Goal: Task Accomplishment & Management: Manage account settings

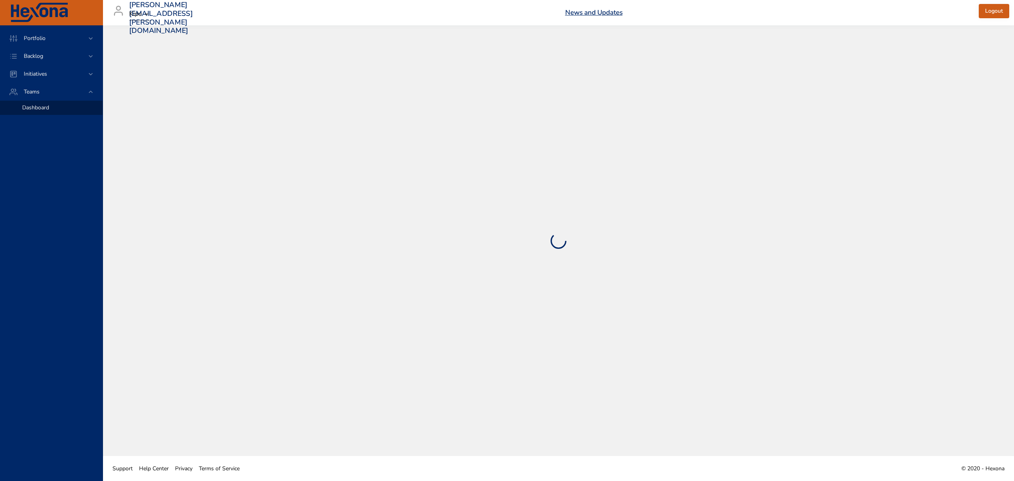
select select "***"
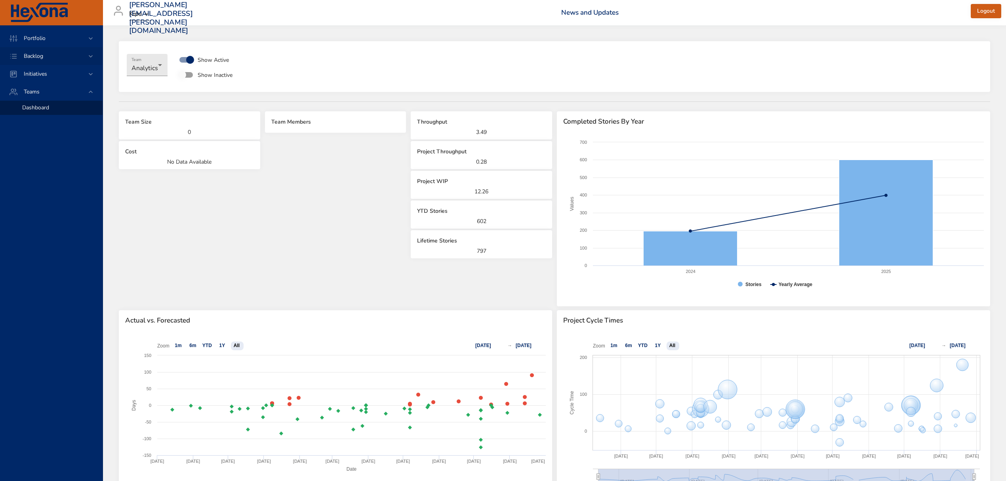
click at [81, 51] on div "Backlog" at bounding box center [51, 56] width 103 height 18
click at [50, 71] on span "Backlog Details" at bounding box center [41, 72] width 38 height 8
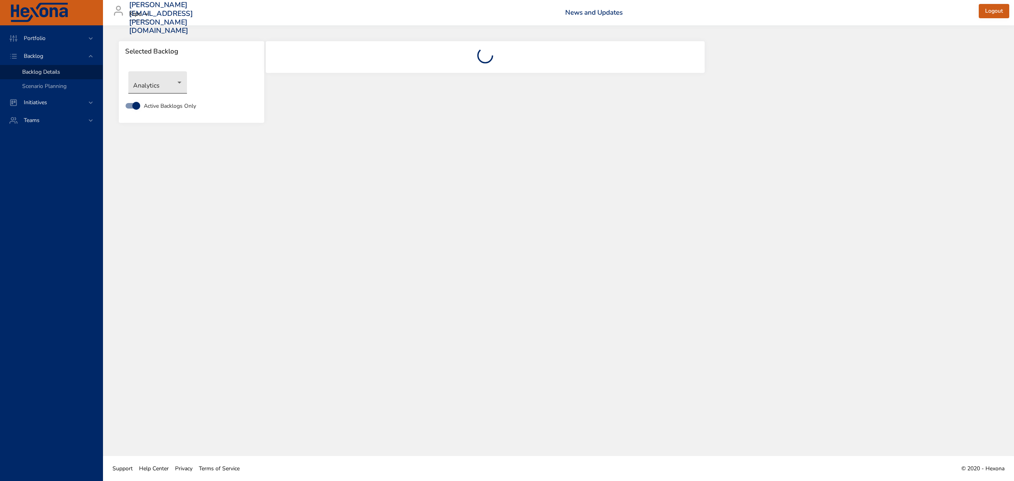
click at [167, 85] on body "Portfolio Backlog Backlog Details Scenario Planning Initiatives Teams [PERSON_N…" at bounding box center [507, 240] width 1014 height 481
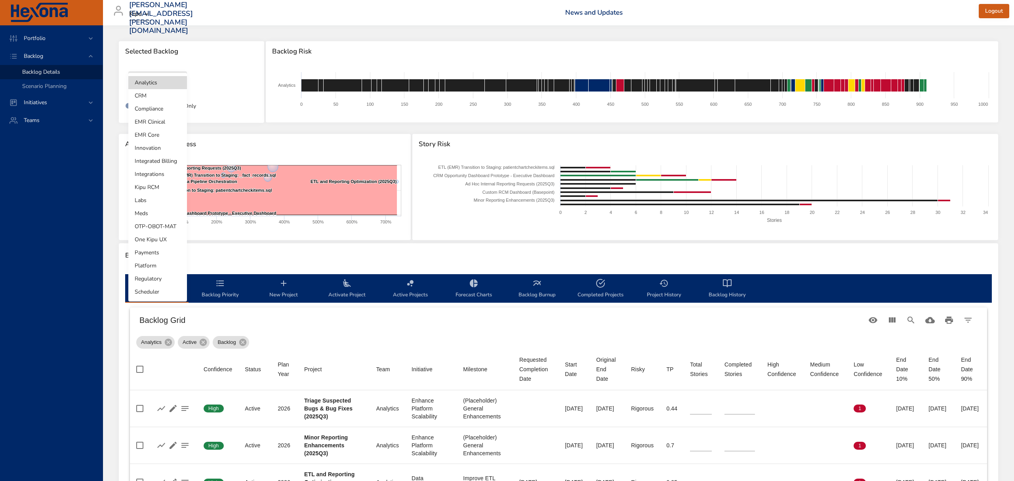
click at [157, 187] on li "Kipu RCM" at bounding box center [157, 187] width 59 height 13
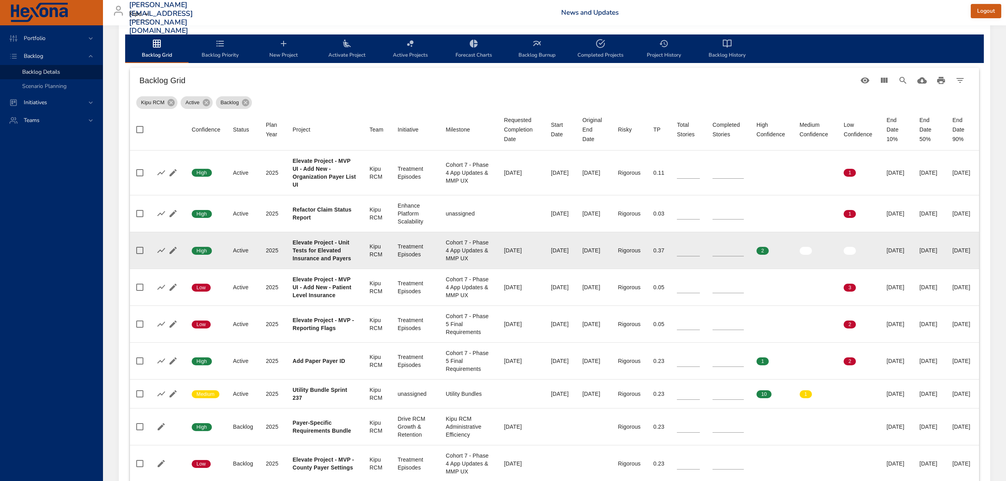
scroll to position [264, 0]
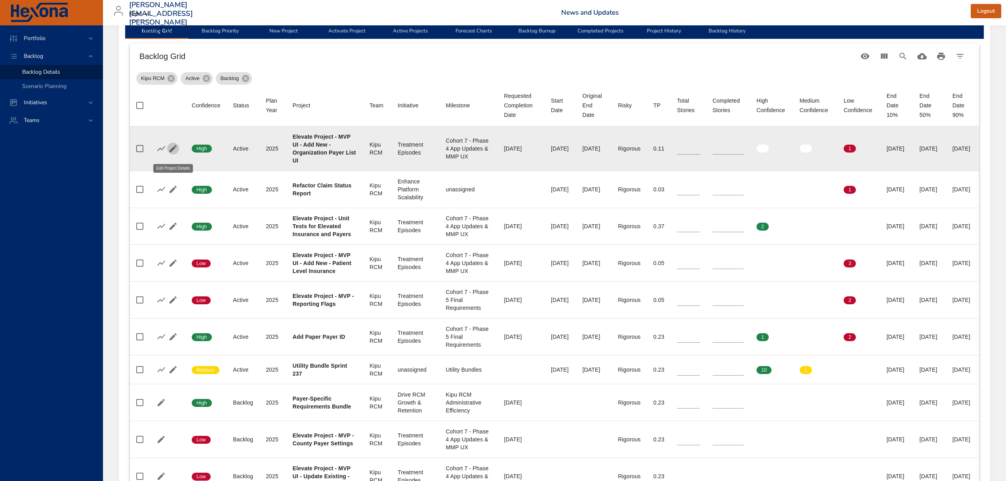
click at [175, 152] on icon "button" at bounding box center [173, 149] width 10 height 10
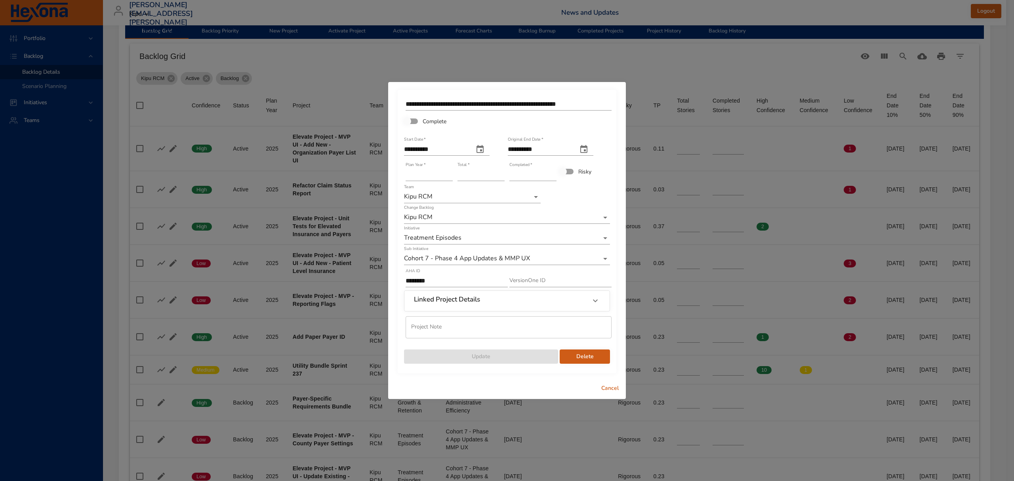
type input "*"
click at [550, 173] on input "*" at bounding box center [532, 174] width 47 height 13
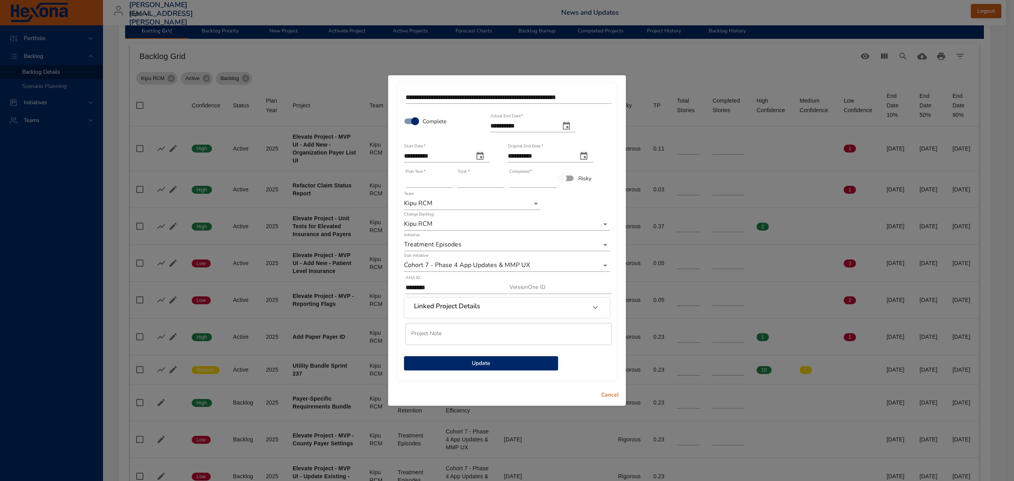
click at [550, 126] on icon "actual end date" at bounding box center [566, 126] width 7 height 8
click at [512, 169] on p "2" at bounding box center [511, 172] width 3 height 8
type input "**********"
click at [513, 360] on span "Update" at bounding box center [480, 363] width 141 height 10
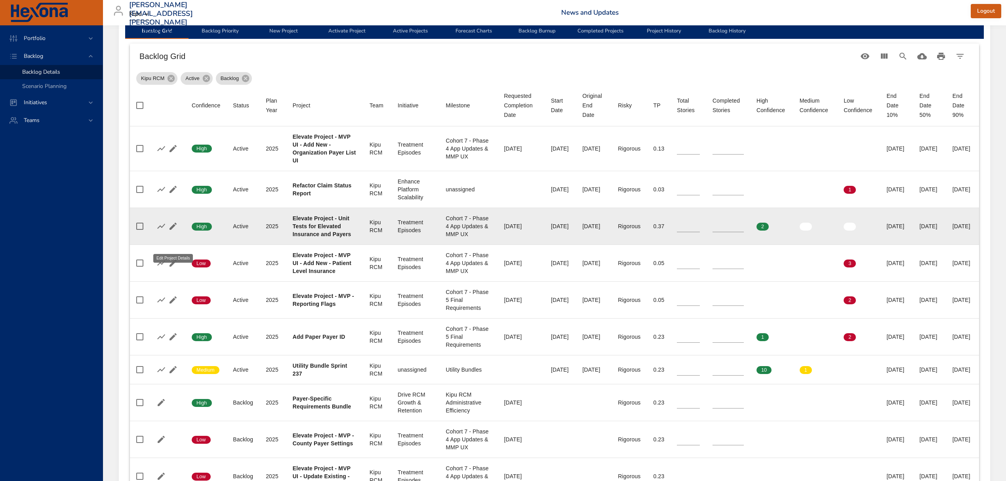
click at [177, 231] on icon "button" at bounding box center [173, 226] width 10 height 10
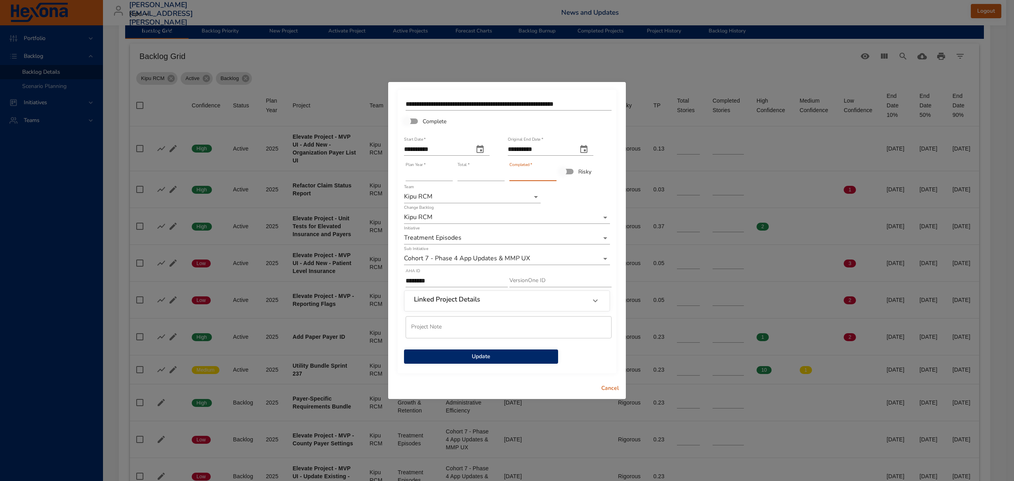
type input "*"
click at [550, 171] on input "*" at bounding box center [532, 174] width 47 height 13
click at [517, 355] on span "Update" at bounding box center [480, 357] width 141 height 10
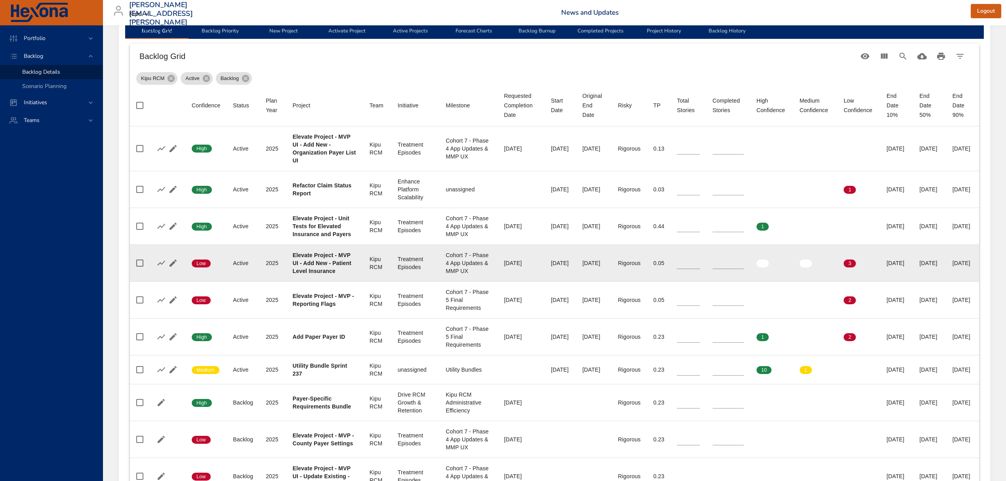
scroll to position [317, 0]
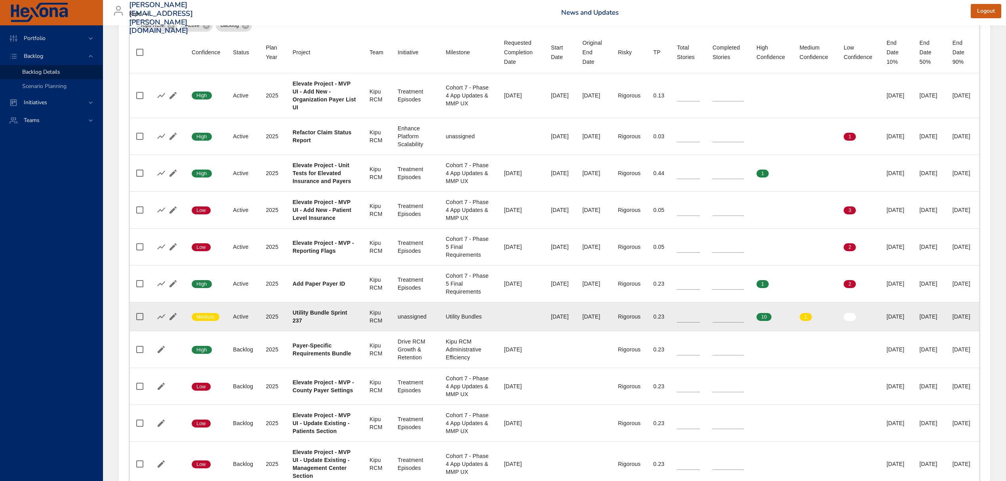
click at [173, 320] on icon "button" at bounding box center [173, 316] width 7 height 7
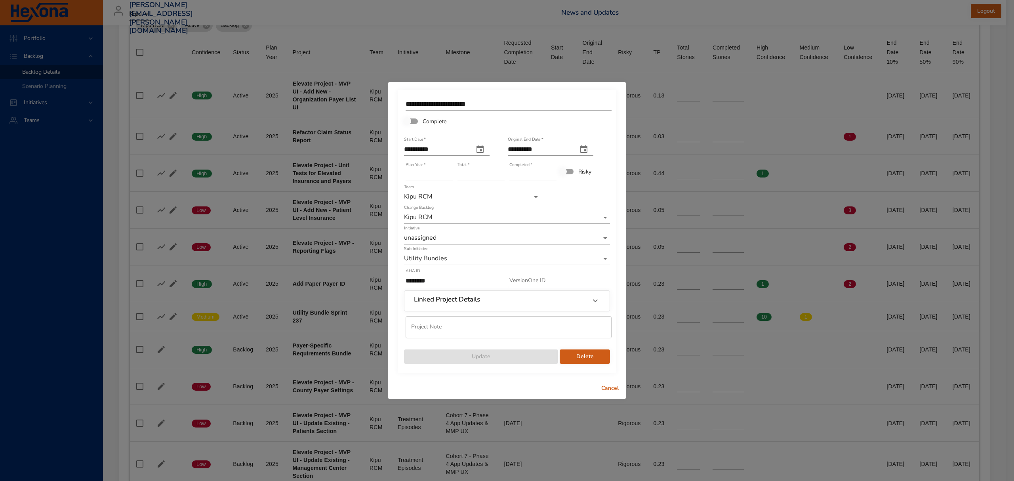
click at [500, 172] on input "**" at bounding box center [481, 174] width 47 height 13
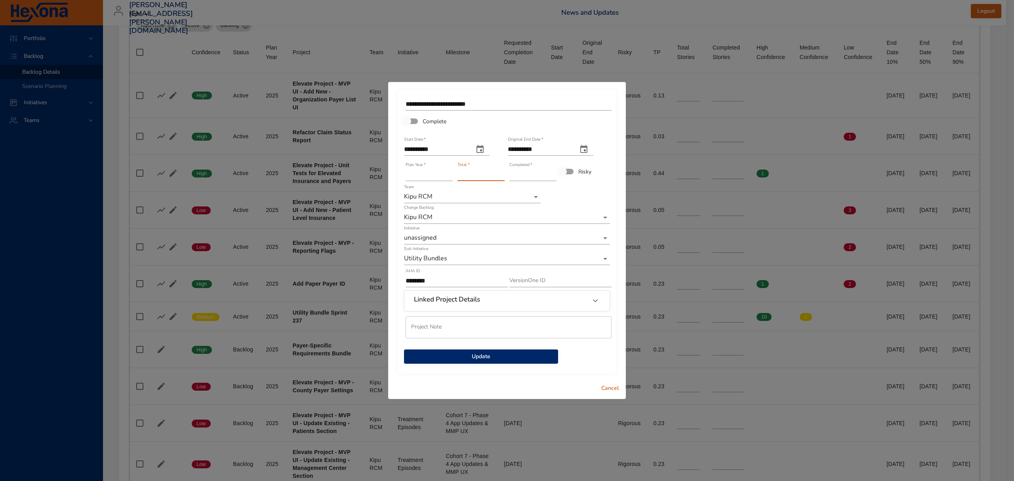
click at [500, 172] on input "**" at bounding box center [481, 174] width 47 height 13
type input "**"
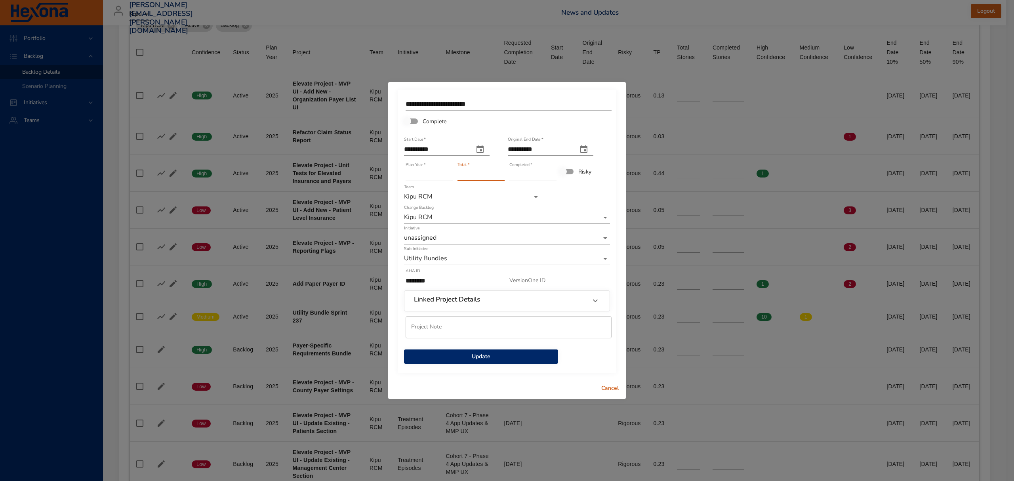
click at [500, 172] on input "**" at bounding box center [481, 174] width 47 height 13
click at [550, 172] on input "*" at bounding box center [532, 174] width 47 height 13
click at [550, 173] on input "*" at bounding box center [532, 174] width 47 height 13
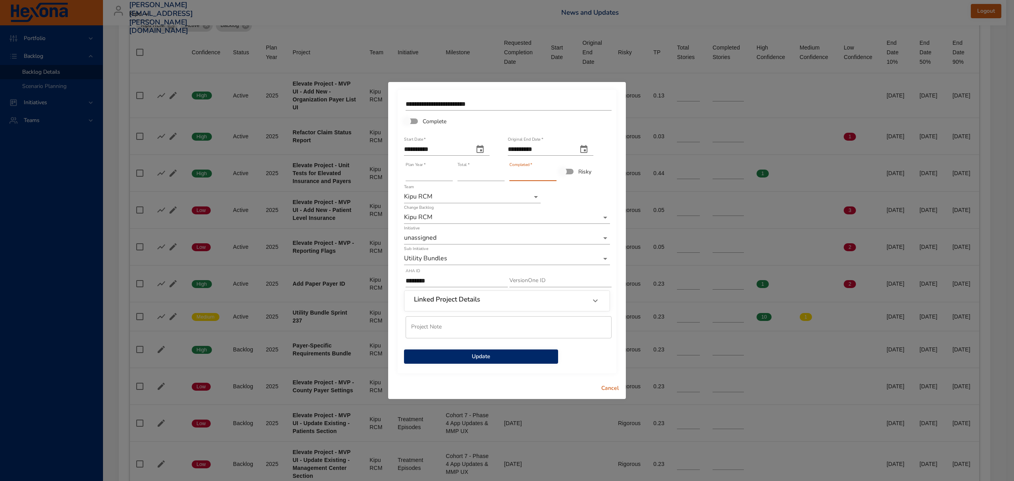
click at [550, 173] on input "*" at bounding box center [532, 174] width 47 height 13
type input "*"
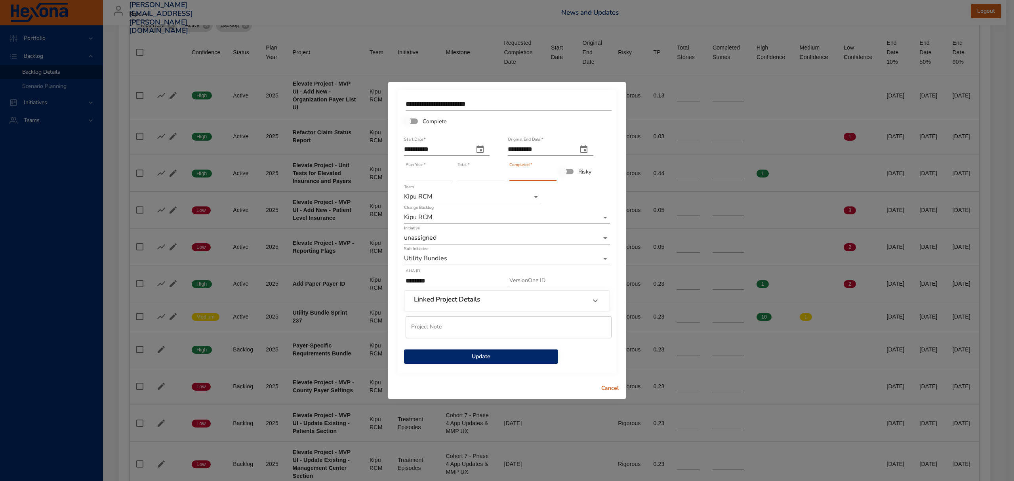
click at [550, 173] on input "*" at bounding box center [532, 174] width 47 height 13
click at [522, 355] on span "Update" at bounding box center [480, 357] width 141 height 10
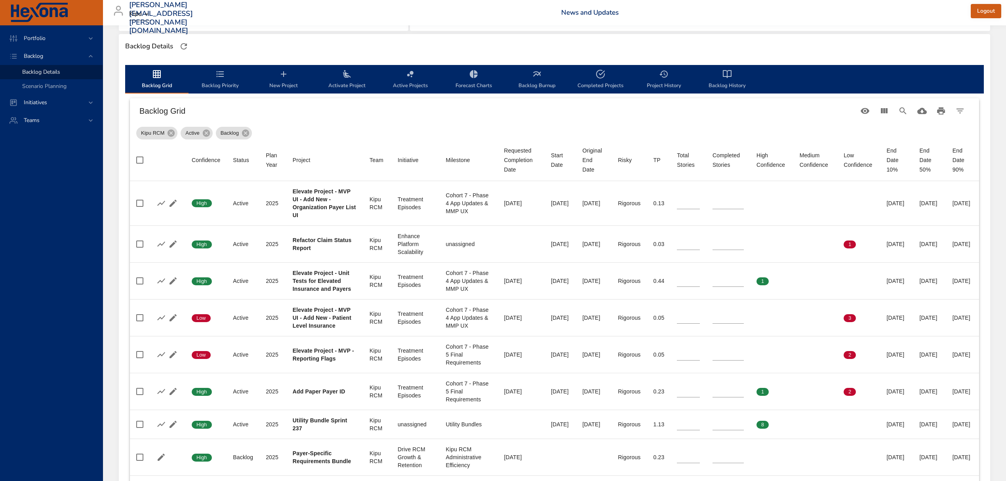
scroll to position [158, 0]
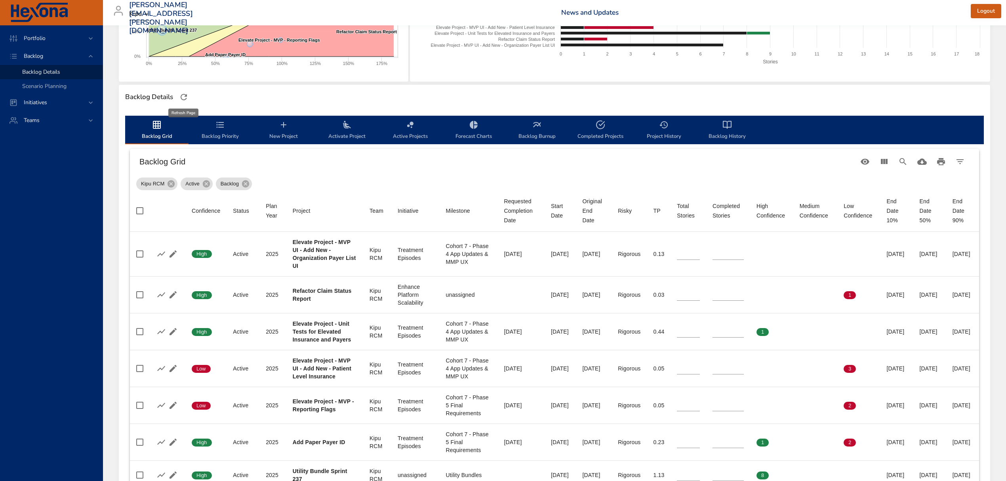
click at [184, 95] on icon "button" at bounding box center [184, 97] width 10 height 10
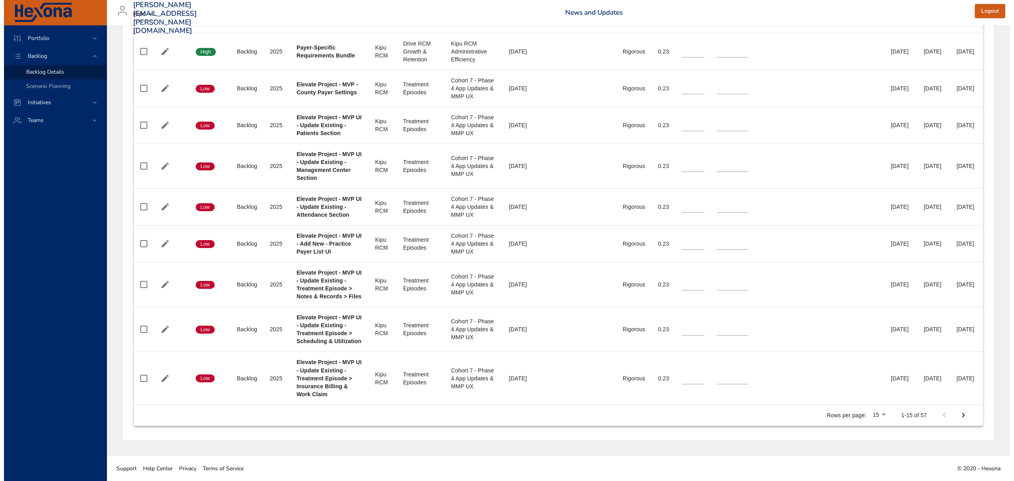
scroll to position [682, 0]
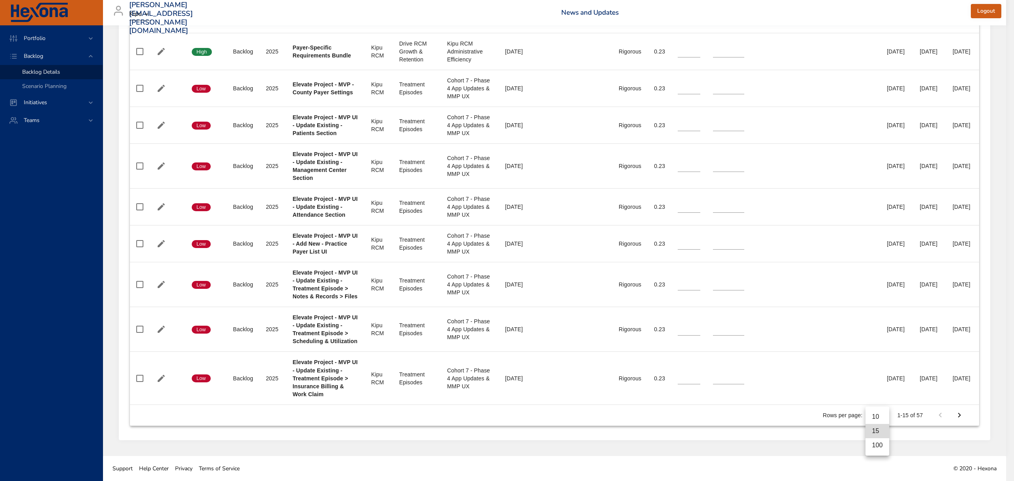
click at [550, 444] on li "100" at bounding box center [877, 445] width 23 height 14
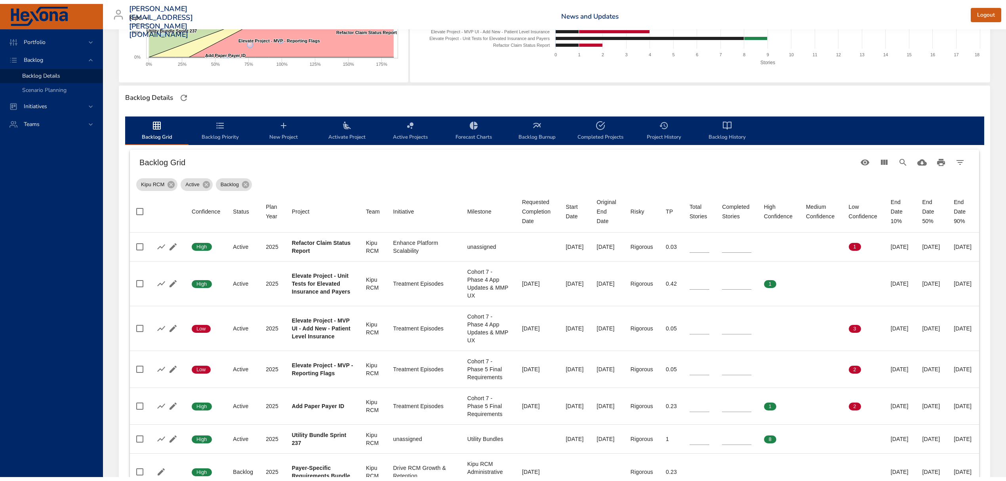
scroll to position [53, 0]
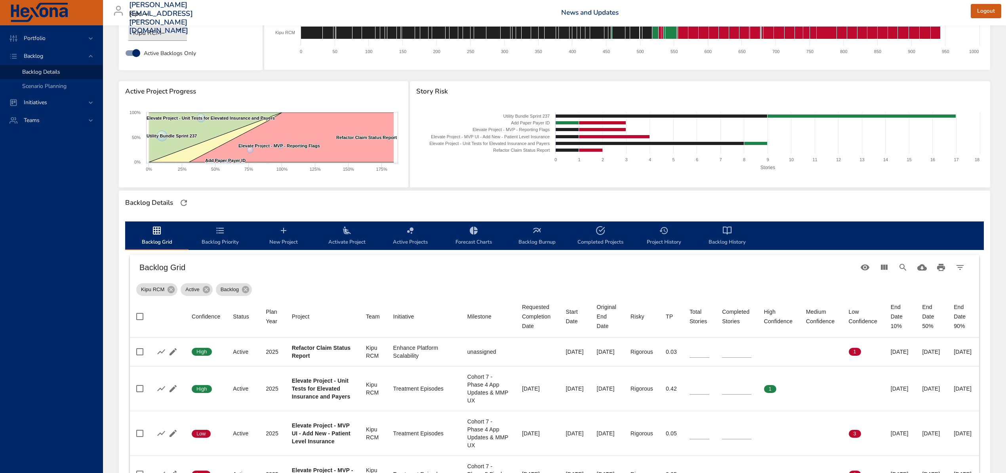
click at [208, 230] on span "Backlog Priority" at bounding box center [220, 236] width 54 height 21
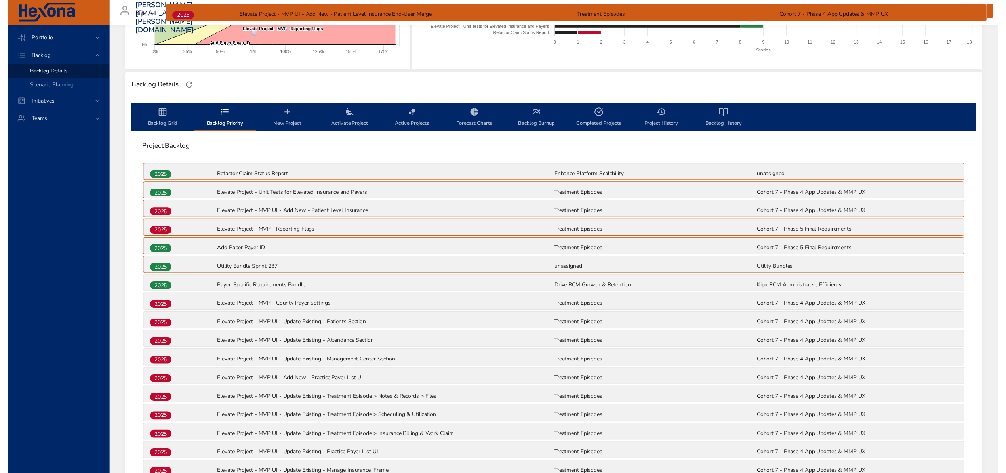
scroll to position [109, 0]
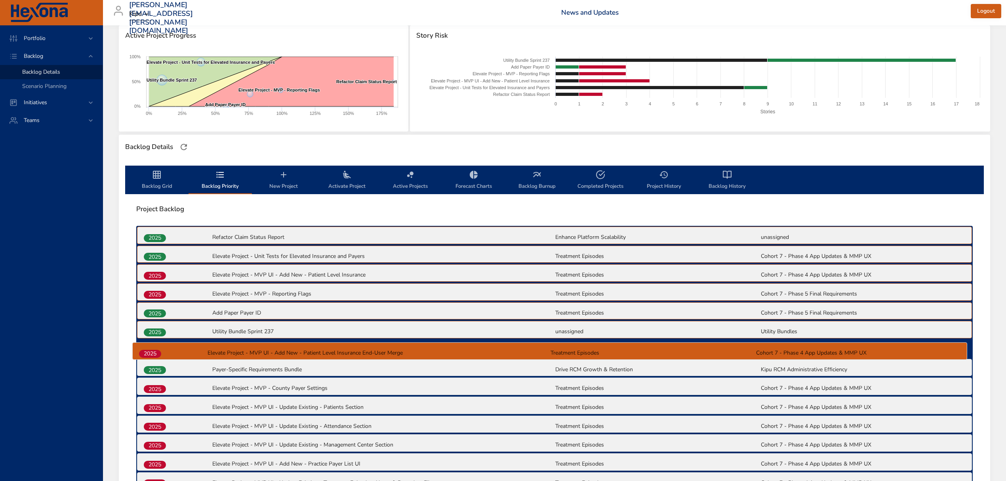
drag, startPoint x: 162, startPoint y: 137, endPoint x: 158, endPoint y: 350, distance: 213.6
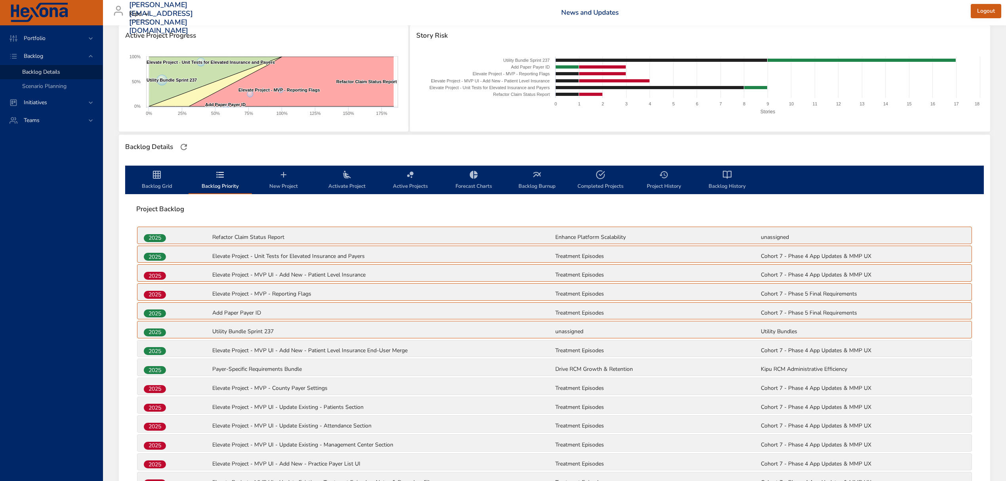
click at [163, 183] on span "Backlog Grid" at bounding box center [157, 180] width 54 height 21
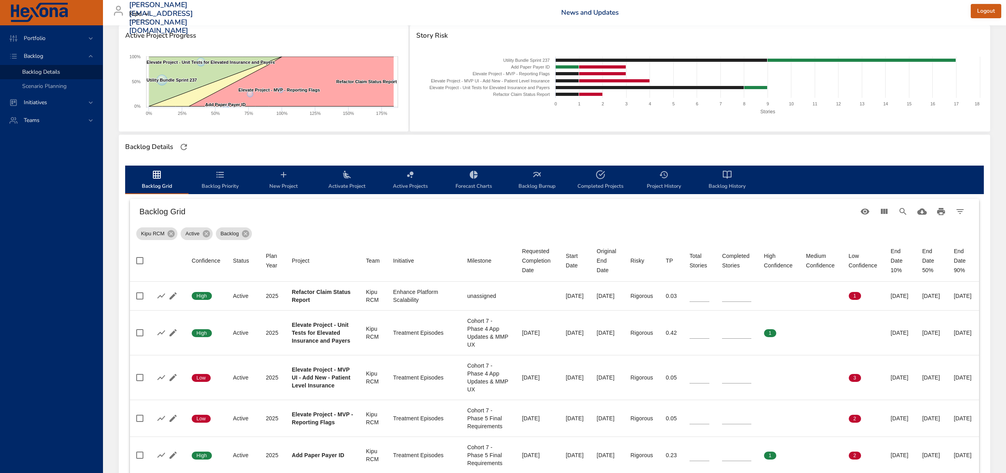
click at [337, 179] on span "Activate Project" at bounding box center [347, 180] width 54 height 21
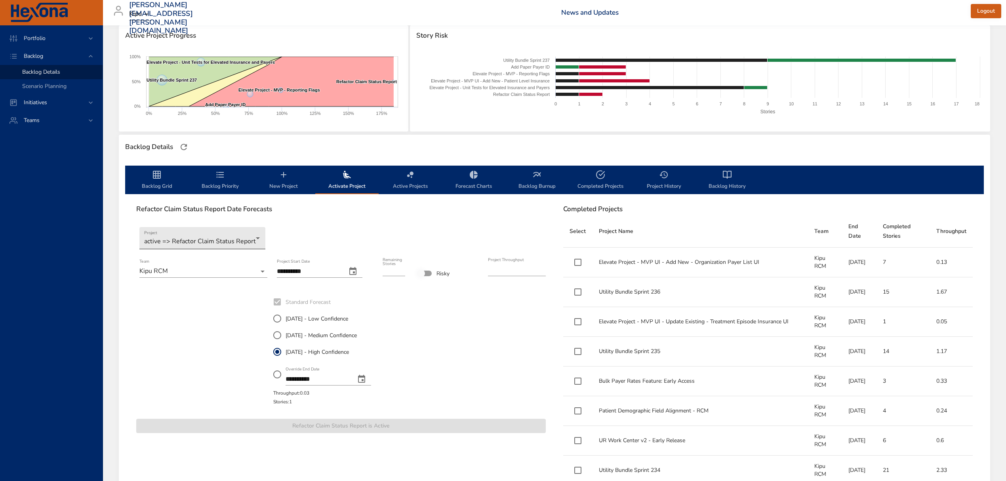
click at [251, 238] on body "Portfolio Backlog Backlog Details Scenario Planning Initiatives Teams [PERSON_N…" at bounding box center [503, 131] width 1006 height 481
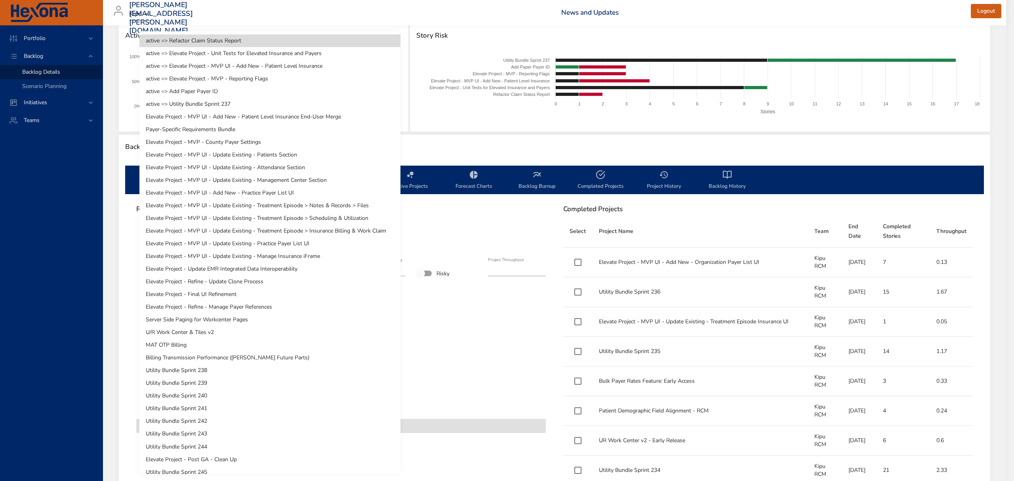
click at [231, 111] on li "Elevate Project - MVP UI - Add New - Patient Level Insurance End-User Merge" at bounding box center [269, 117] width 261 height 13
type input "****"
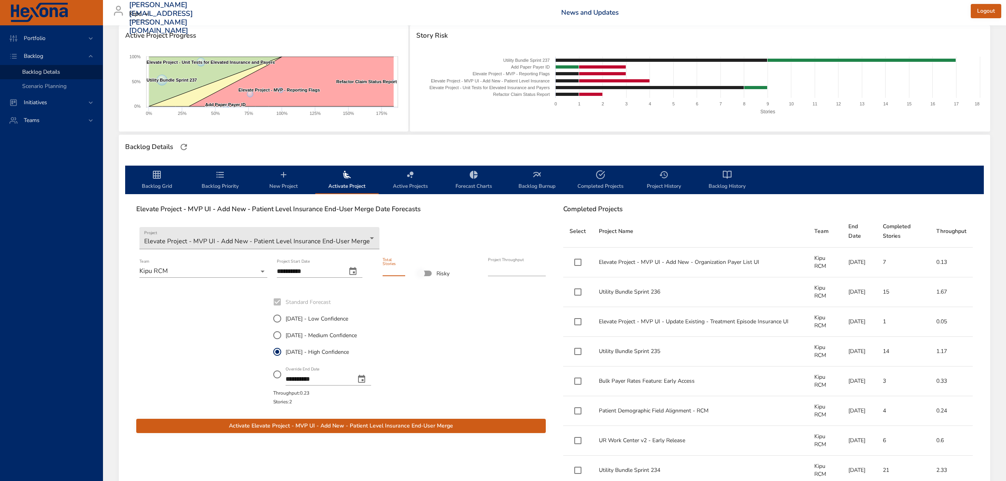
click at [401, 267] on input "*" at bounding box center [394, 269] width 23 height 13
type input "*"
click at [401, 267] on input "*" at bounding box center [394, 269] width 23 height 13
click at [327, 335] on span "[DATE] - Medium Confidence" at bounding box center [321, 335] width 71 height 8
click at [361, 422] on span "Activate Elevate Project - MVP UI - Add New - Patient Level Insurance End-User …" at bounding box center [341, 426] width 397 height 10
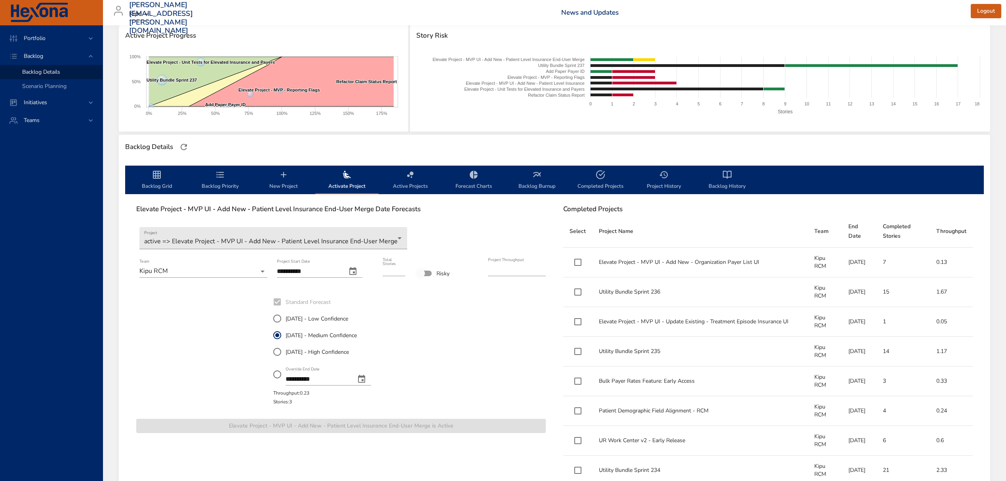
click at [160, 185] on span "Backlog Grid" at bounding box center [157, 180] width 54 height 21
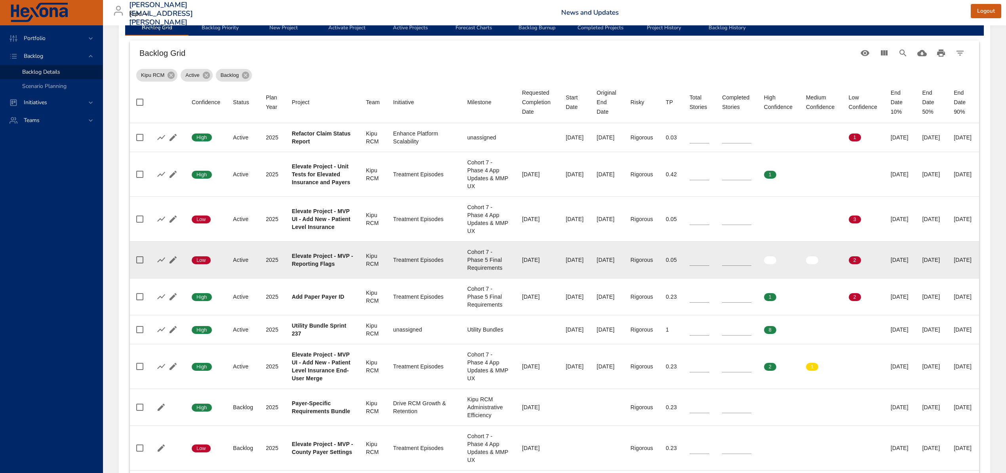
scroll to position [320, 0]
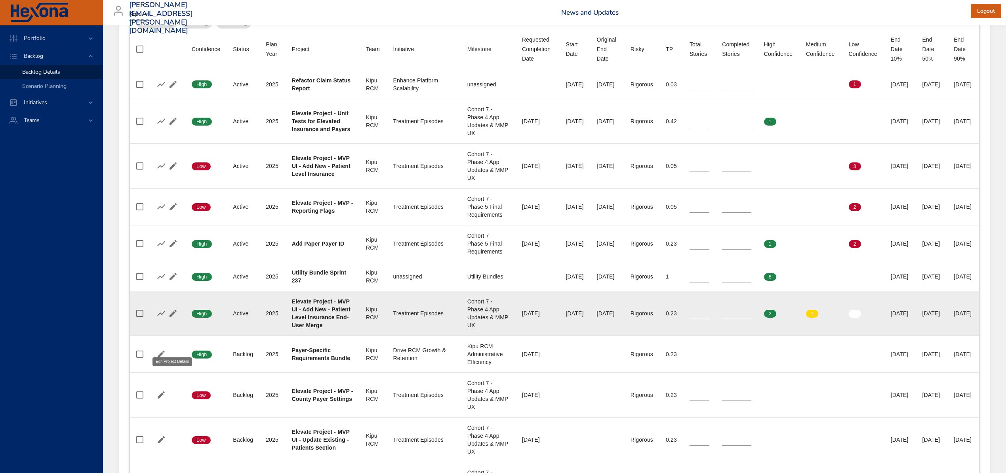
click at [176, 318] on icon "button" at bounding box center [173, 314] width 10 height 10
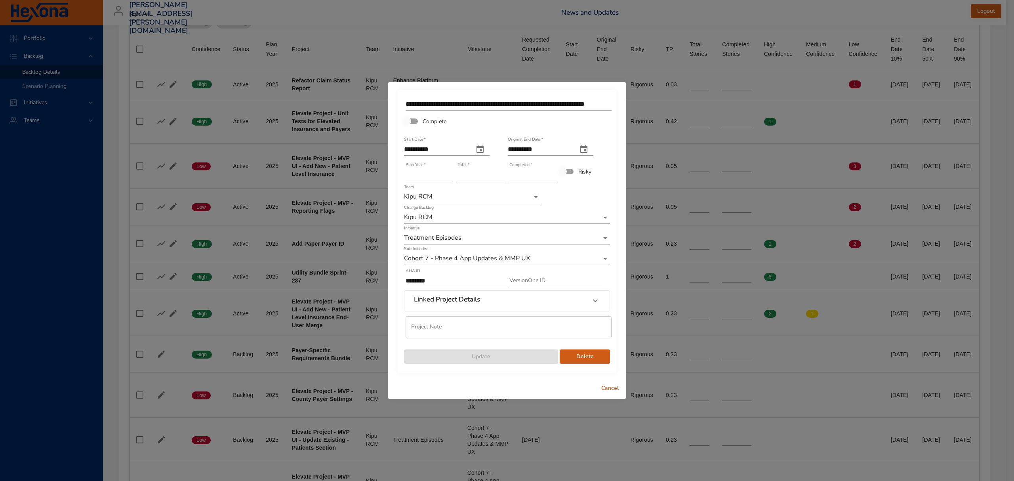
click at [485, 148] on icon "start date" at bounding box center [480, 150] width 10 height 10
click at [390, 166] on icon "button" at bounding box center [389, 169] width 10 height 10
click at [410, 252] on p "25" at bounding box center [409, 253] width 6 height 8
type input "**********"
type input "*"
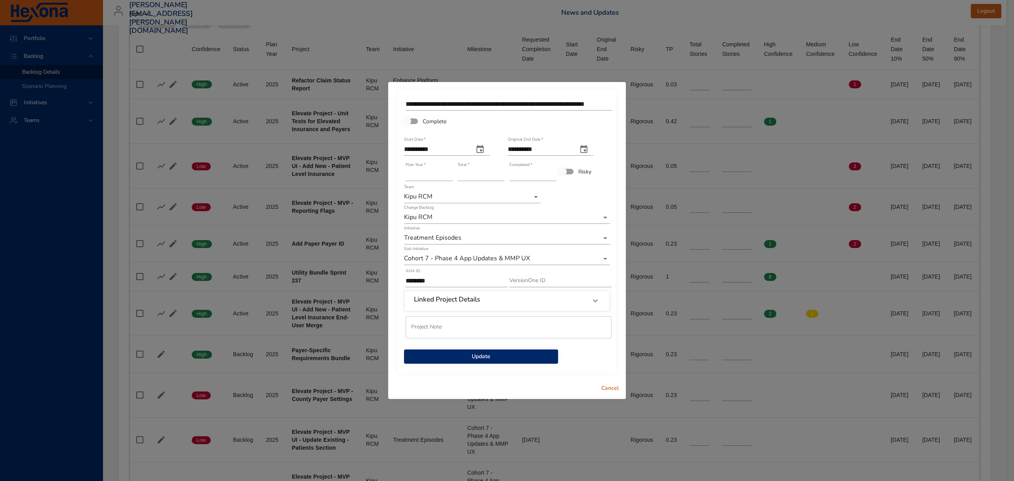
click at [550, 173] on input "*" at bounding box center [532, 174] width 47 height 13
click at [507, 353] on span "Update" at bounding box center [480, 357] width 141 height 10
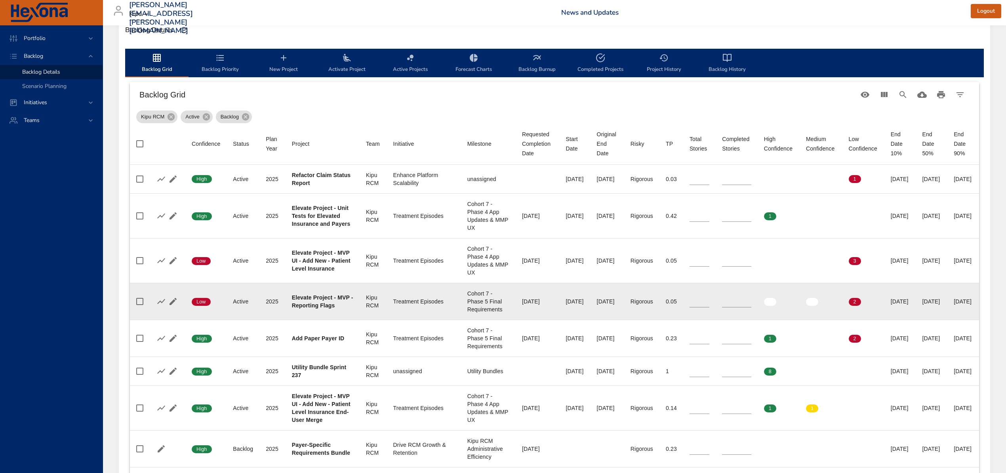
scroll to position [214, 0]
